Goal: Task Accomplishment & Management: Use online tool/utility

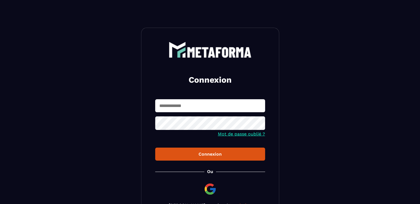
click at [171, 106] on input "text" at bounding box center [210, 105] width 110 height 13
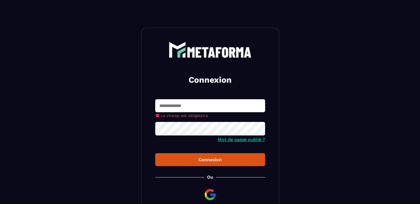
type input "**********"
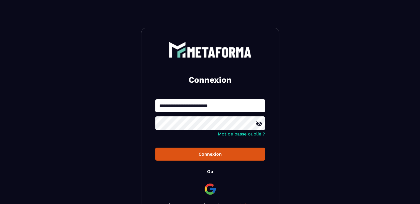
click at [208, 155] on div "Connexion" at bounding box center [210, 153] width 101 height 5
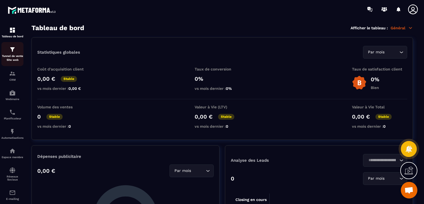
click at [14, 52] on img at bounding box center [12, 49] width 7 height 7
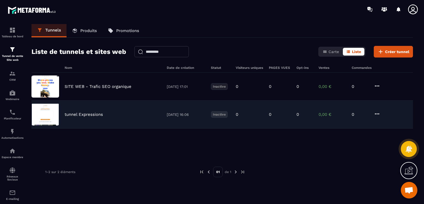
click at [78, 113] on p "tunnel Expressions" at bounding box center [84, 114] width 38 height 5
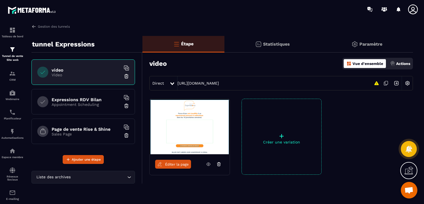
click at [203, 114] on img at bounding box center [190, 126] width 80 height 55
click at [174, 163] on span "Éditer la page" at bounding box center [177, 164] width 24 height 4
